Goal: Transaction & Acquisition: Book appointment/travel/reservation

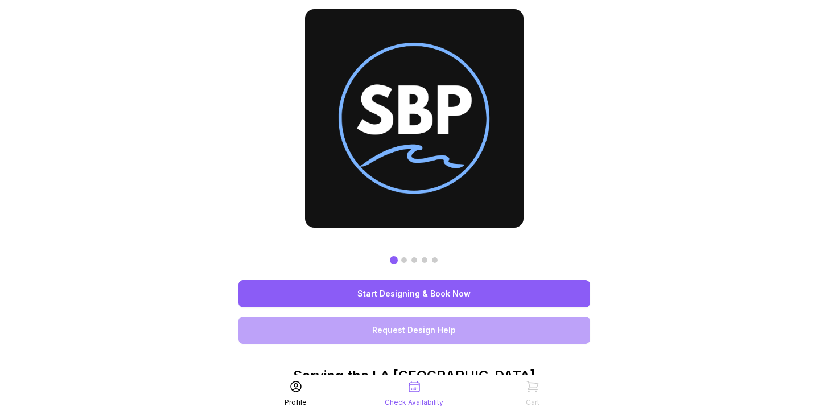
click at [462, 291] on link "Start Designing & Book Now" at bounding box center [414, 293] width 352 height 27
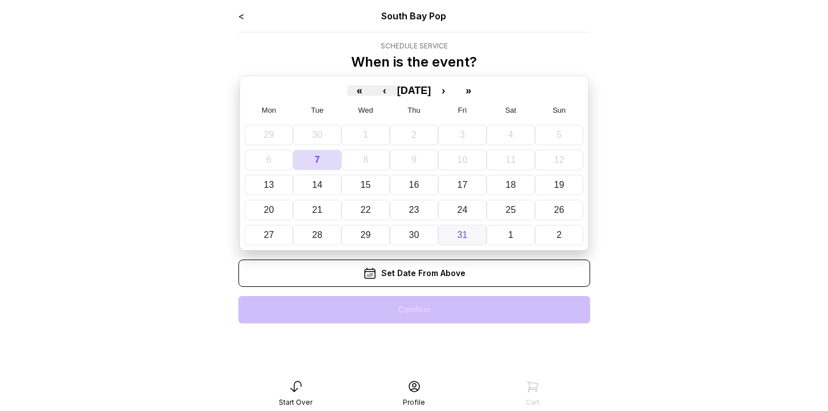
click at [459, 235] on abbr "31" at bounding box center [462, 235] width 10 height 10
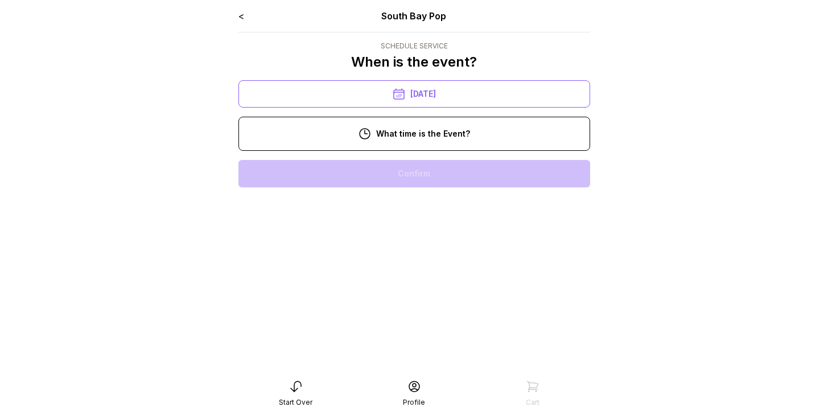
click at [436, 207] on div "11:00 am" at bounding box center [413, 209] width 333 height 27
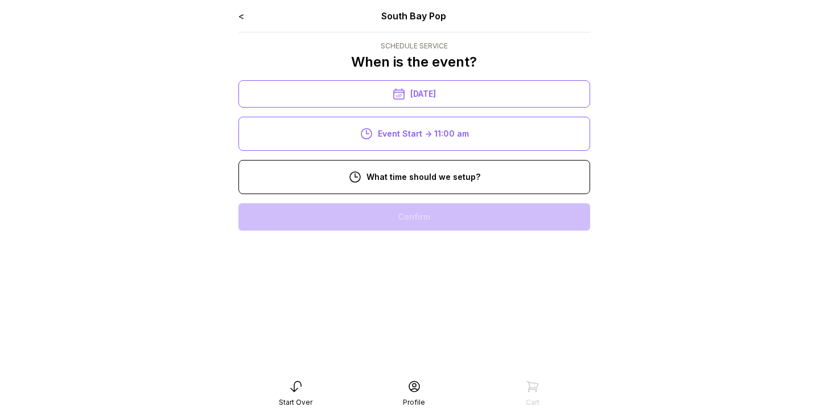
click at [441, 214] on div "8:00 am" at bounding box center [413, 216] width 333 height 27
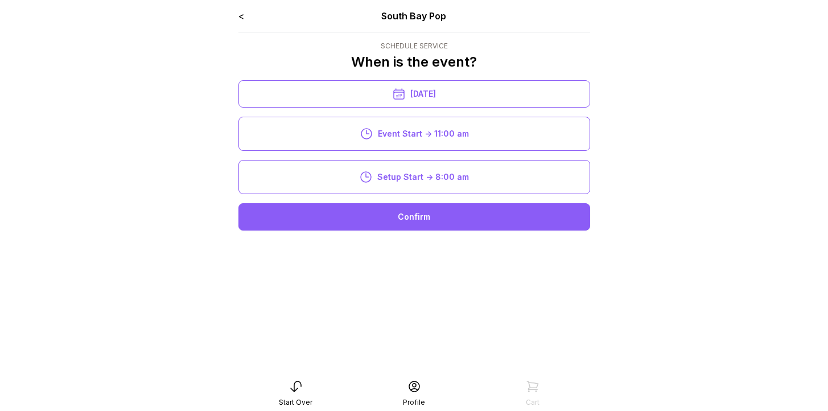
click at [439, 212] on div "Confirm" at bounding box center [414, 216] width 352 height 27
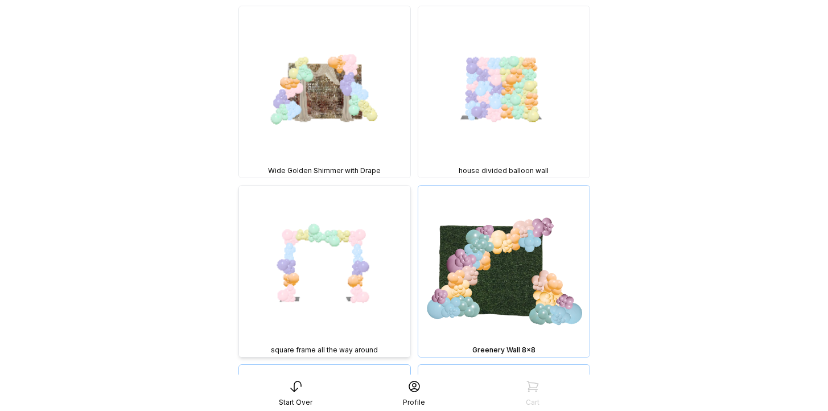
click at [345, 249] on img at bounding box center [324, 270] width 171 height 171
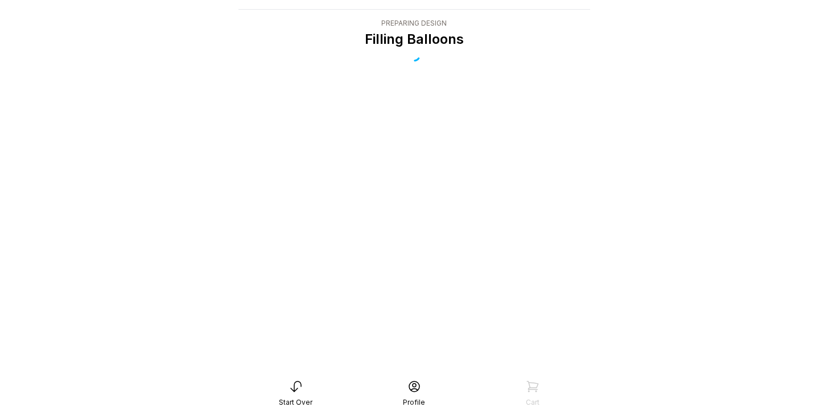
scroll to position [23, 0]
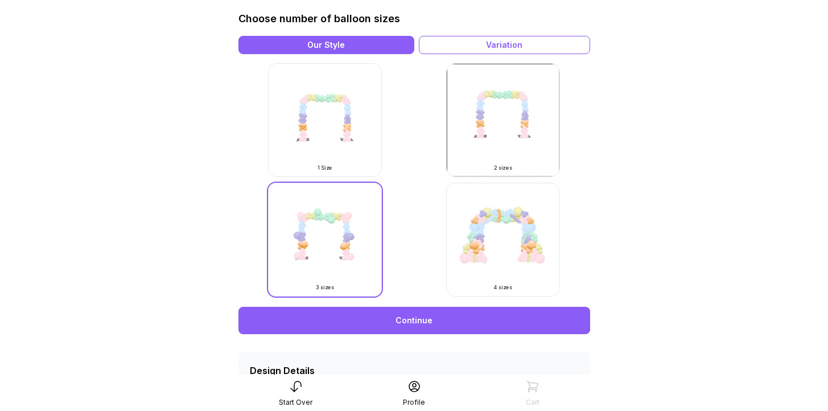
scroll to position [382, 0]
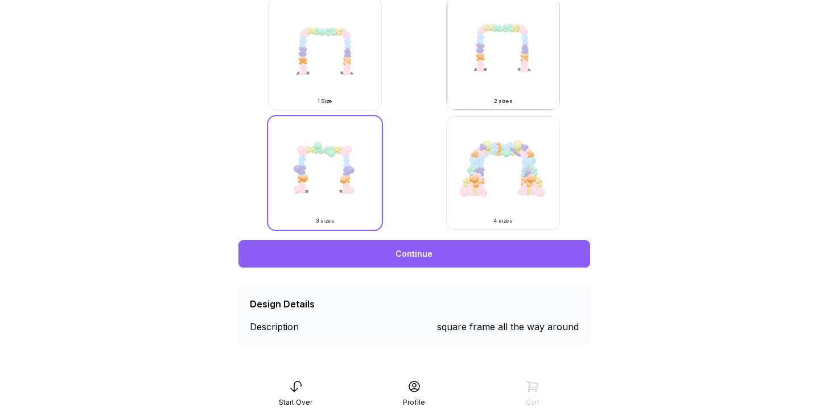
click at [498, 167] on img at bounding box center [503, 173] width 114 height 114
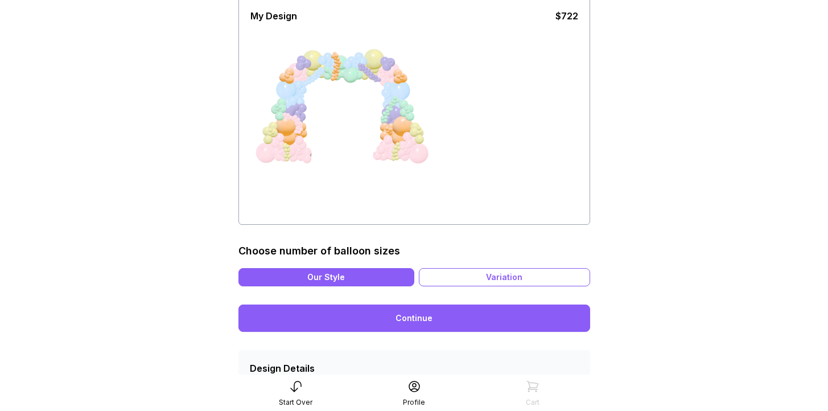
scroll to position [147, 0]
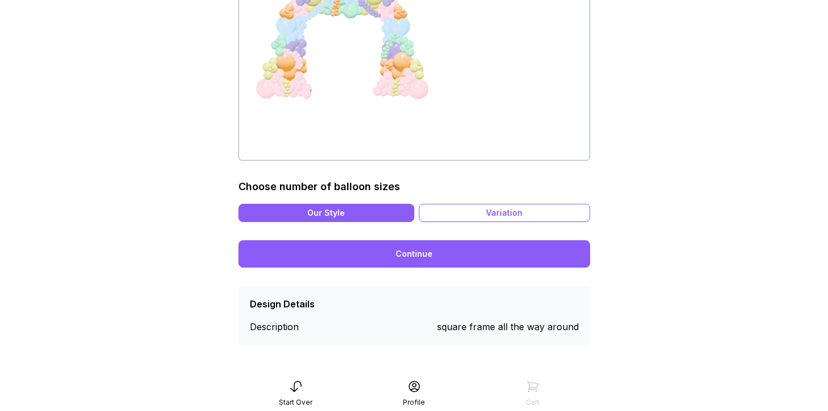
click at [470, 263] on link "Continue" at bounding box center [414, 253] width 352 height 27
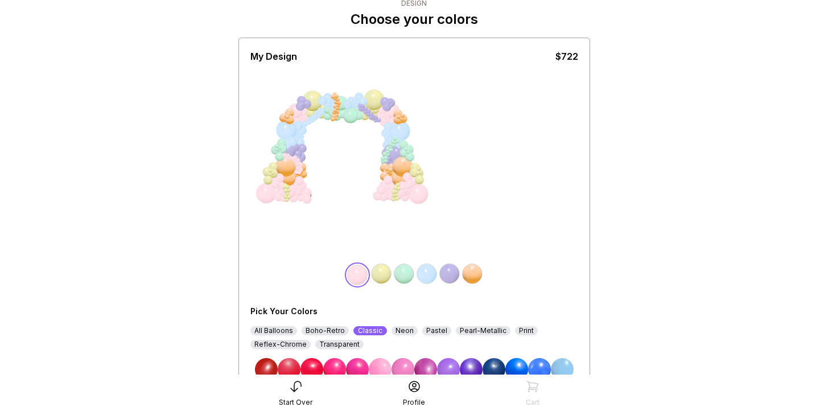
scroll to position [150, 0]
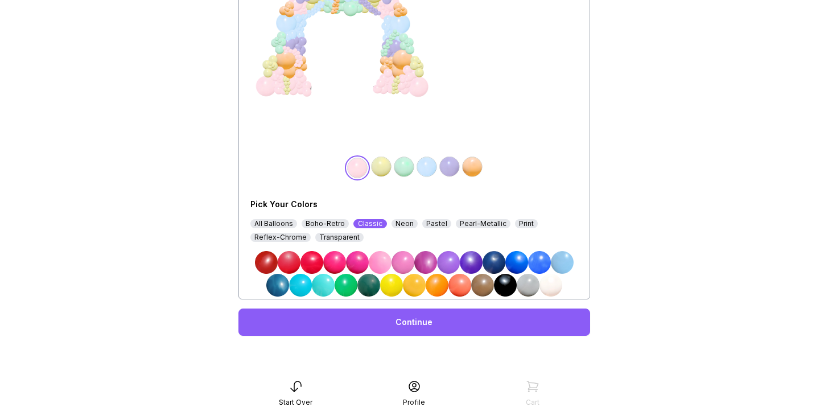
click at [466, 319] on link "Continue" at bounding box center [414, 321] width 352 height 27
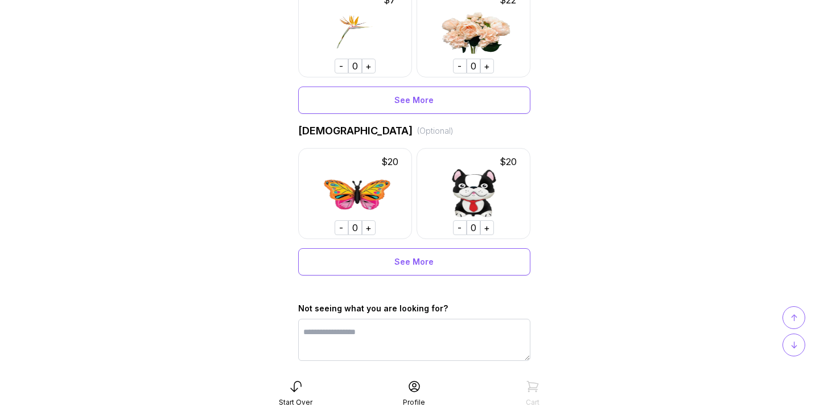
scroll to position [783, 0]
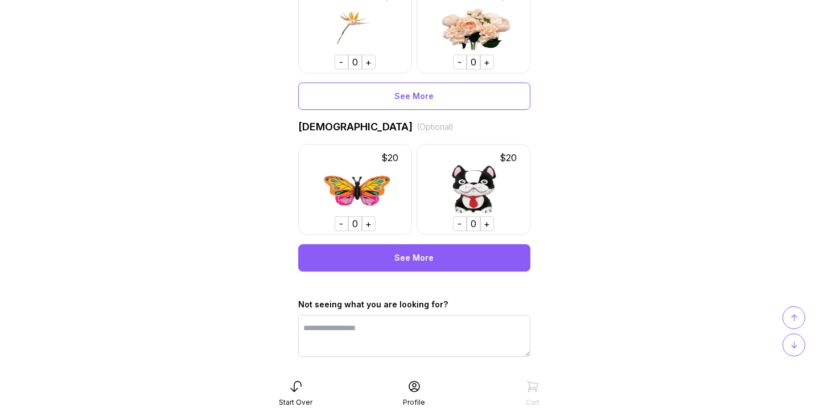
click at [455, 255] on div "See More" at bounding box center [414, 257] width 232 height 27
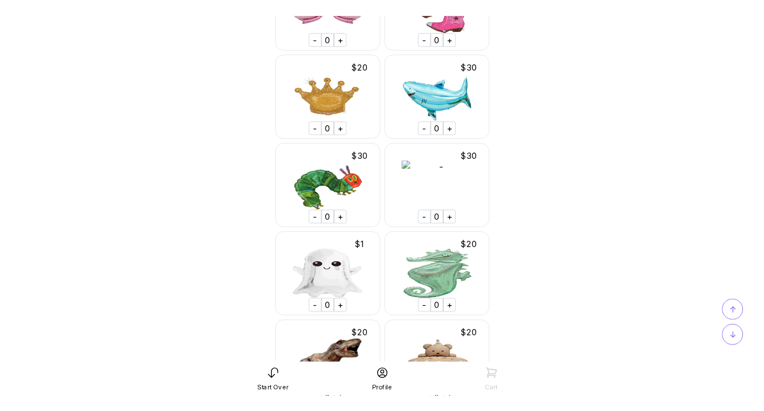
scroll to position [7185, 0]
